Goal: Information Seeking & Learning: Learn about a topic

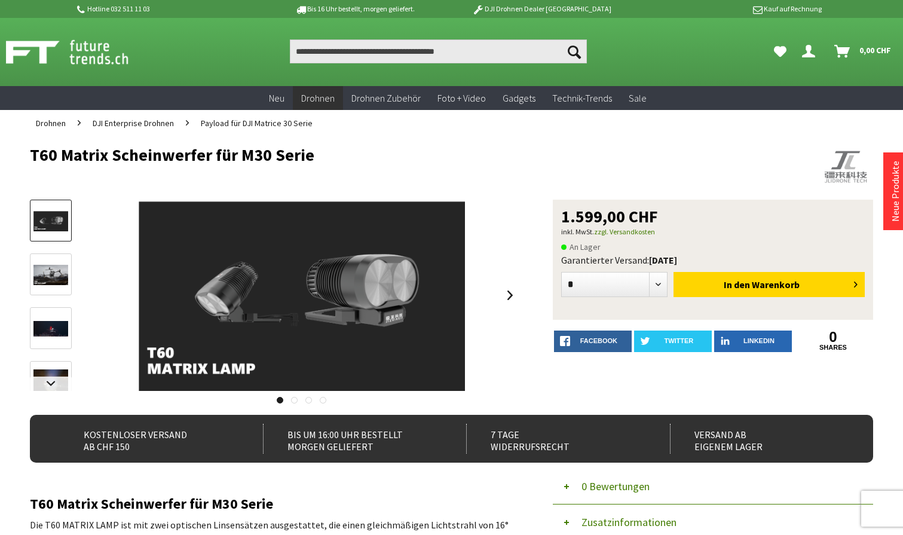
scroll to position [-1, 1]
drag, startPoint x: 32, startPoint y: 153, endPoint x: 310, endPoint y: 154, distance: 277.3
click at [310, 154] on h1 "T60 Matrix Scheinwerfer für M30 Serie" at bounding box center [367, 155] width 675 height 18
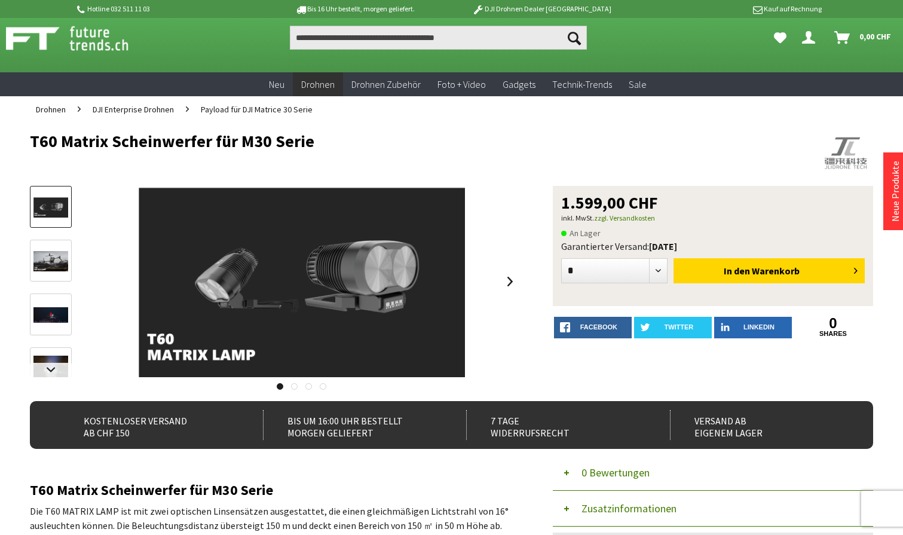
scroll to position [17, 0]
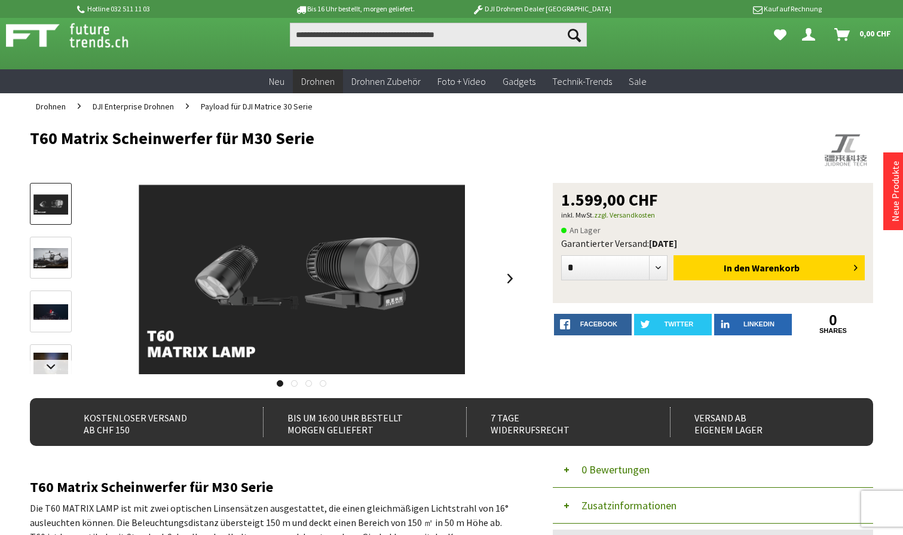
copy h1 "T60 Matrix Scheinwerfer für M30 Serie"
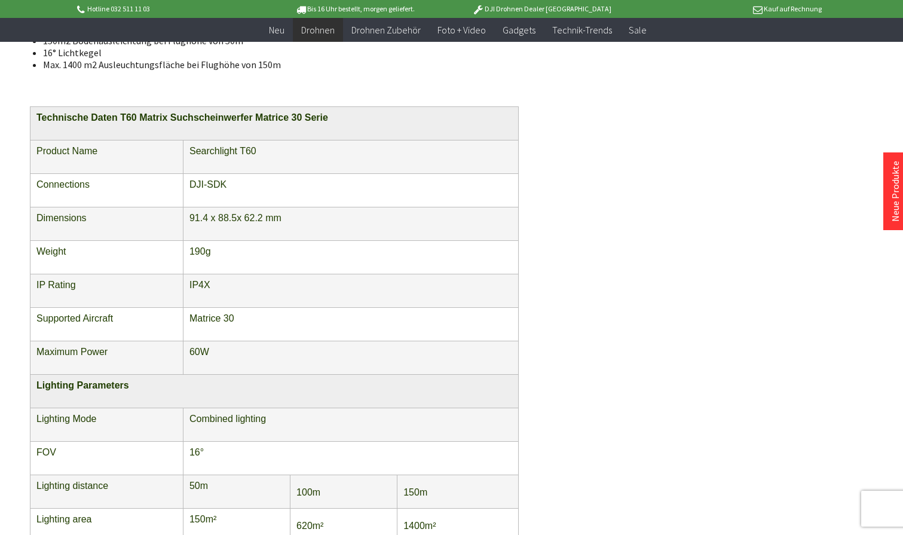
scroll to position [467, 0]
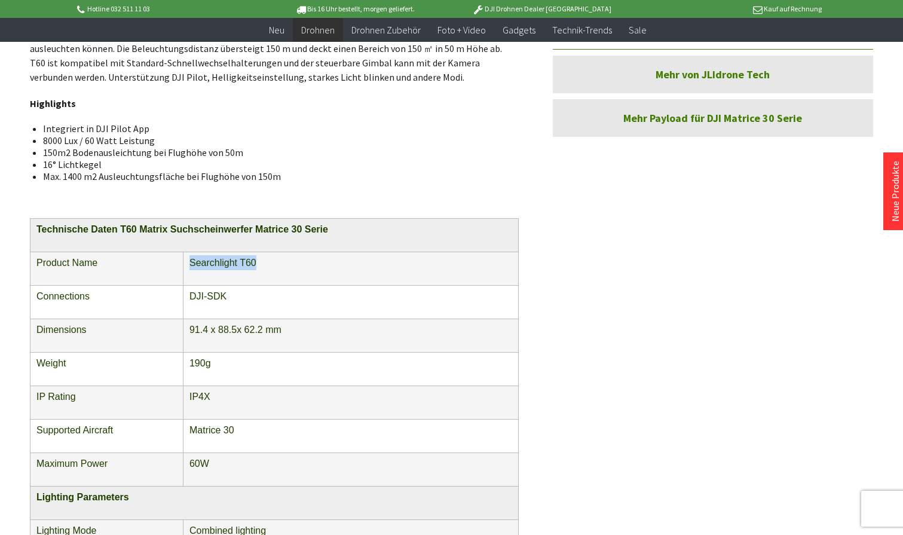
drag, startPoint x: 261, startPoint y: 261, endPoint x: 189, endPoint y: 261, distance: 71.7
click at [189, 261] on td "Searchlight T60" at bounding box center [350, 268] width 335 height 33
copy span "Searchlight T60"
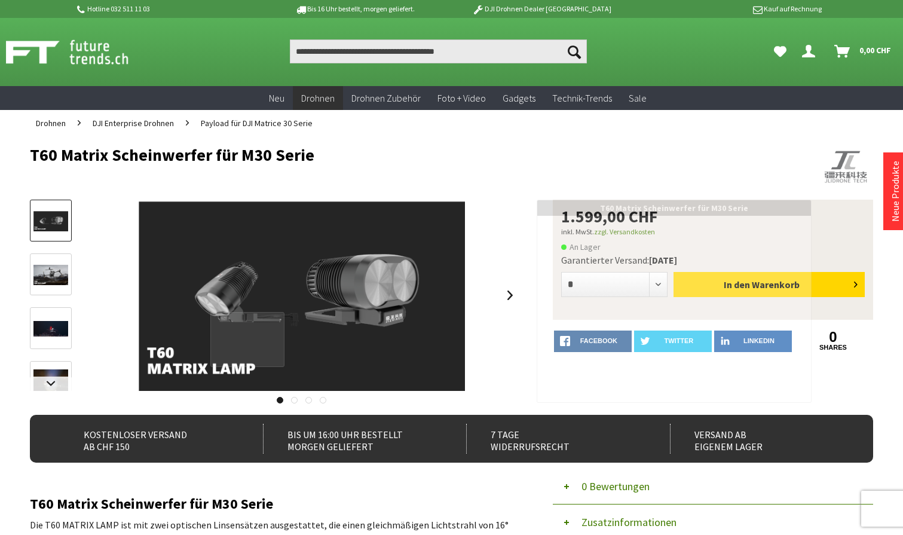
scroll to position [0, 0]
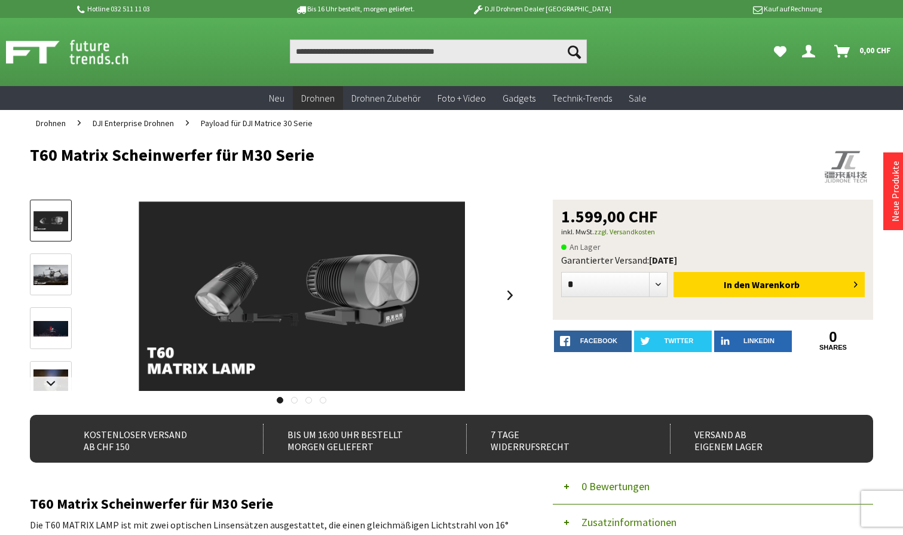
click at [40, 275] on img at bounding box center [50, 275] width 35 height 20
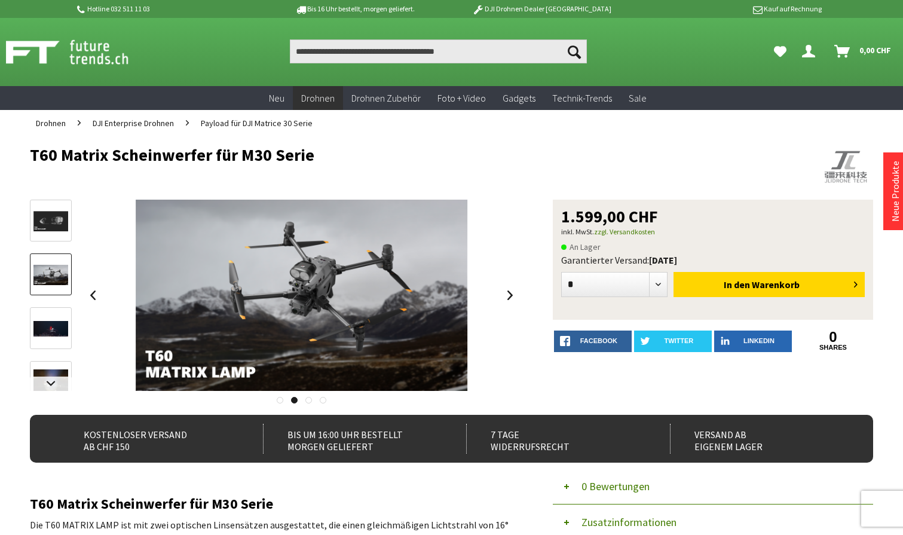
click at [43, 298] on div at bounding box center [51, 307] width 42 height 215
click at [54, 334] on img at bounding box center [50, 329] width 35 height 16
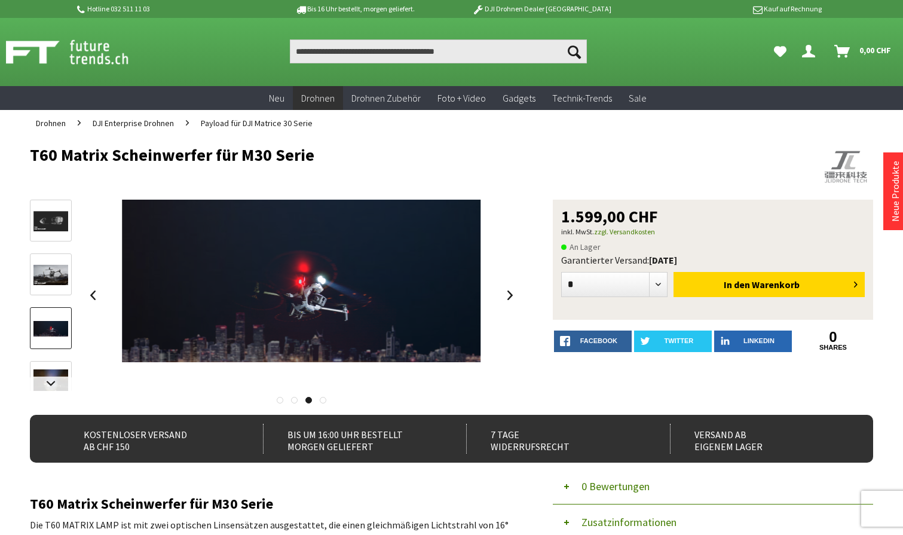
click at [57, 364] on link at bounding box center [51, 382] width 42 height 42
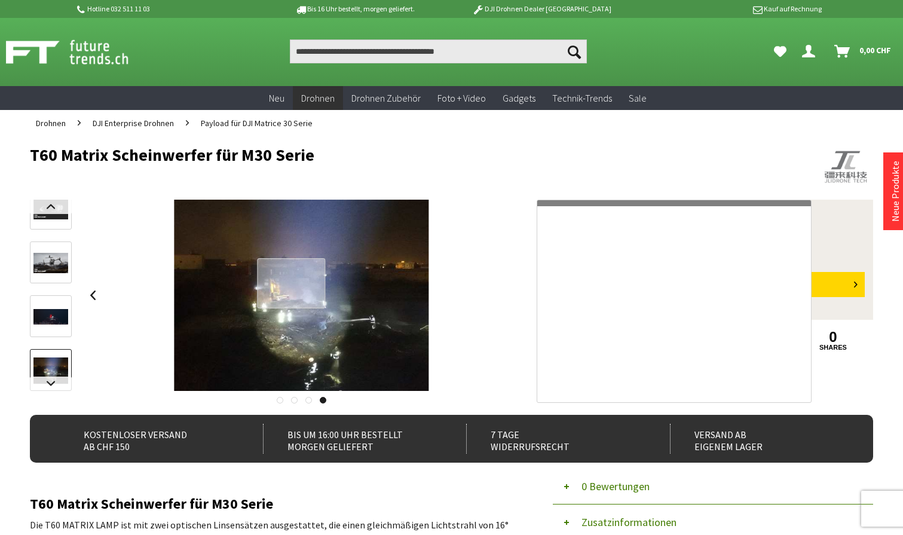
scroll to position [-7, 0]
